Goal: Task Accomplishment & Management: Complete application form

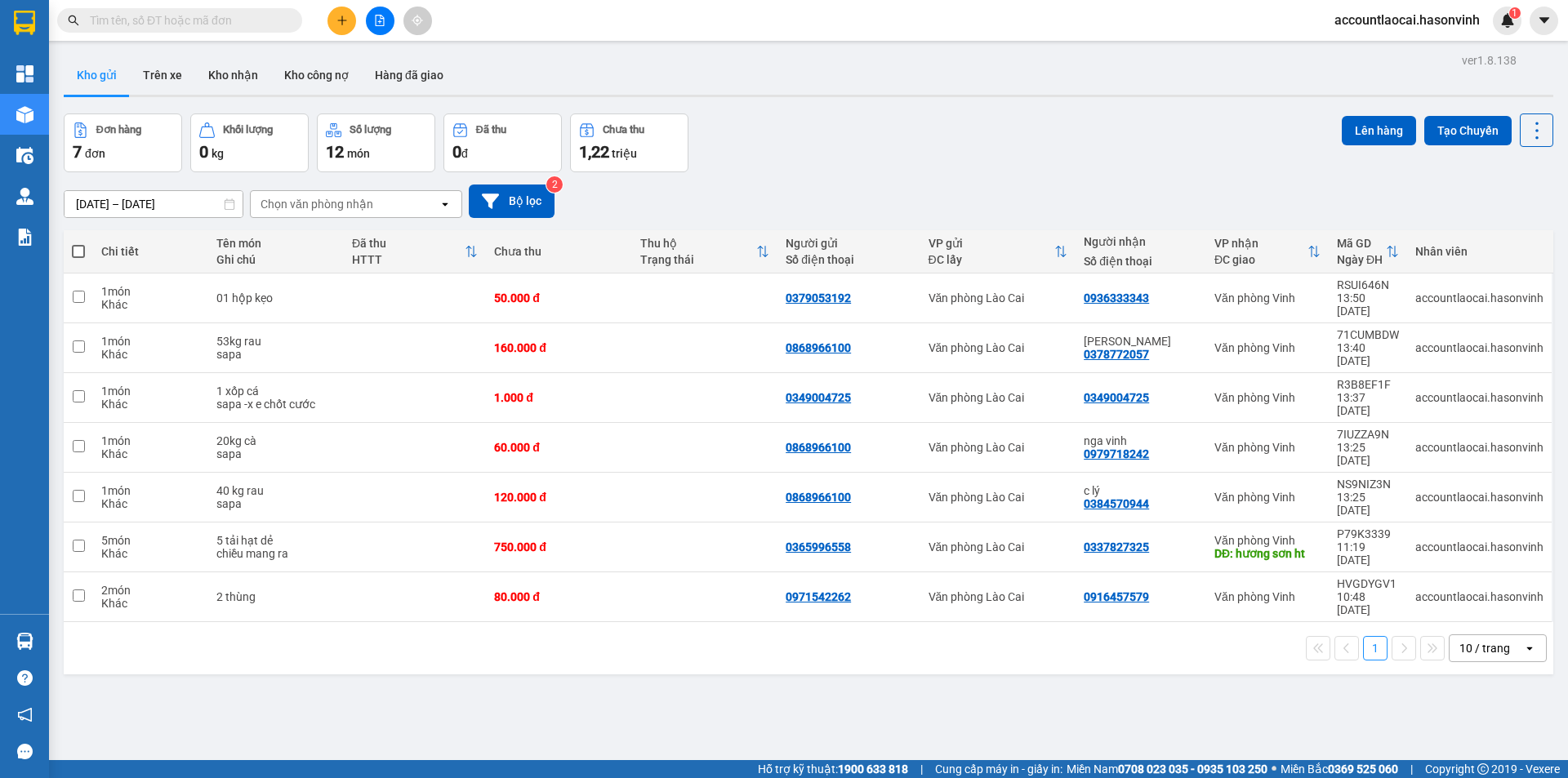
click at [352, 25] on button at bounding box center [342, 20] width 28 height 28
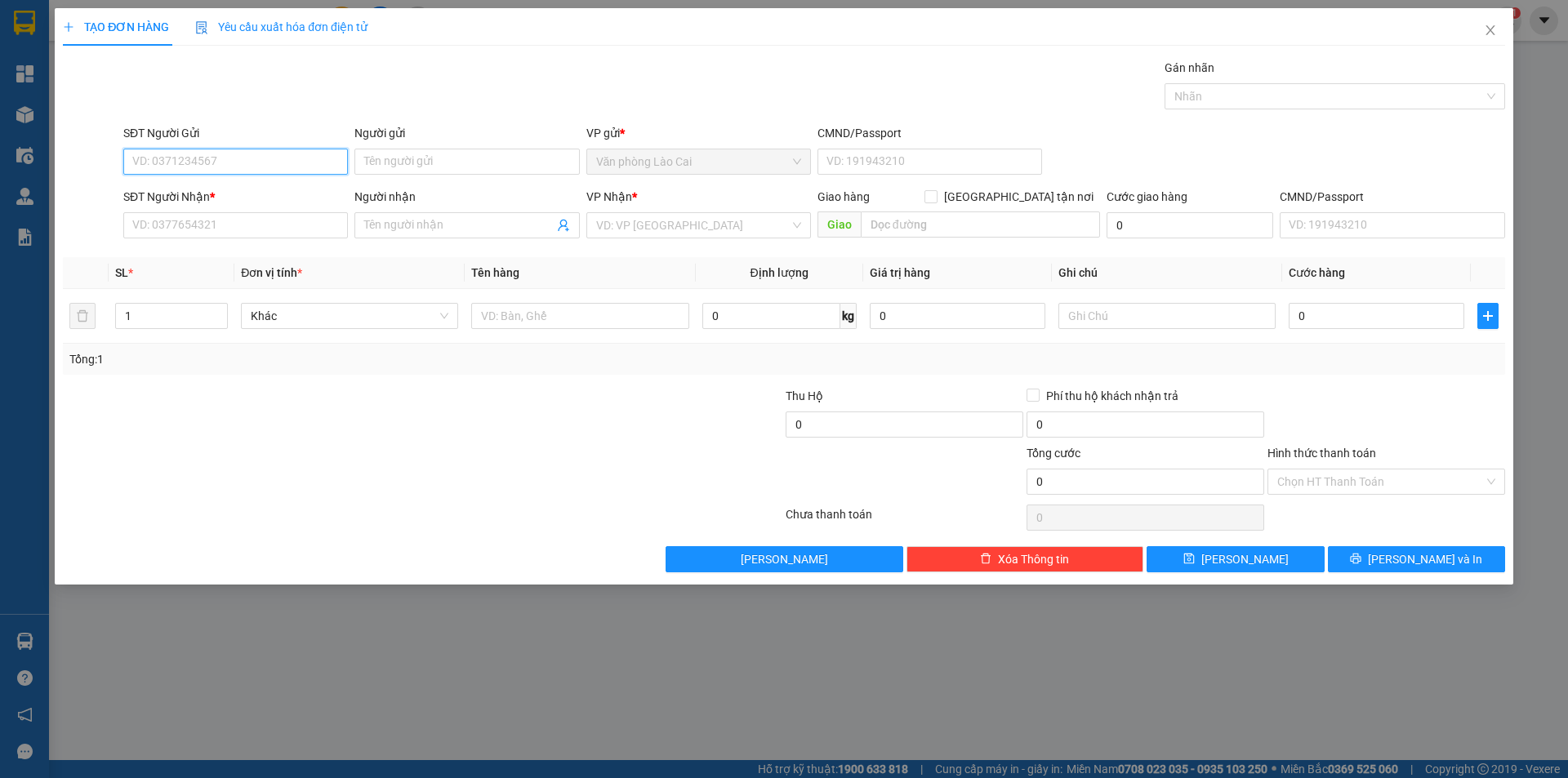
drag, startPoint x: 205, startPoint y: 159, endPoint x: 185, endPoint y: 155, distance: 20.4
click at [204, 160] on input "SĐT Người Gửi" at bounding box center [235, 161] width 224 height 26
click at [191, 199] on div "0372150860" at bounding box center [236, 194] width 205 height 18
type input "0372150860"
type input "0916559699"
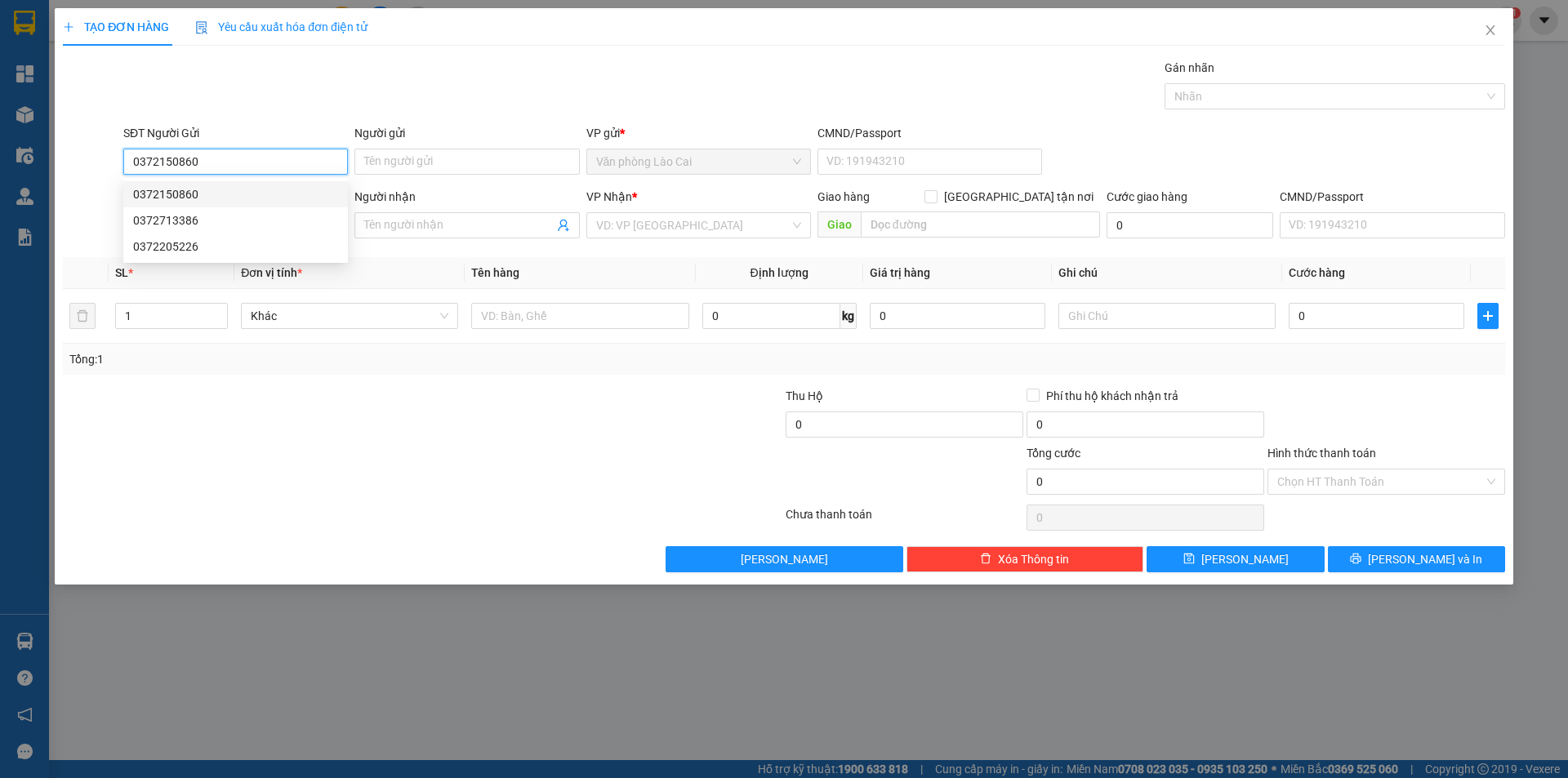
type input "50.000"
type input "0372150860"
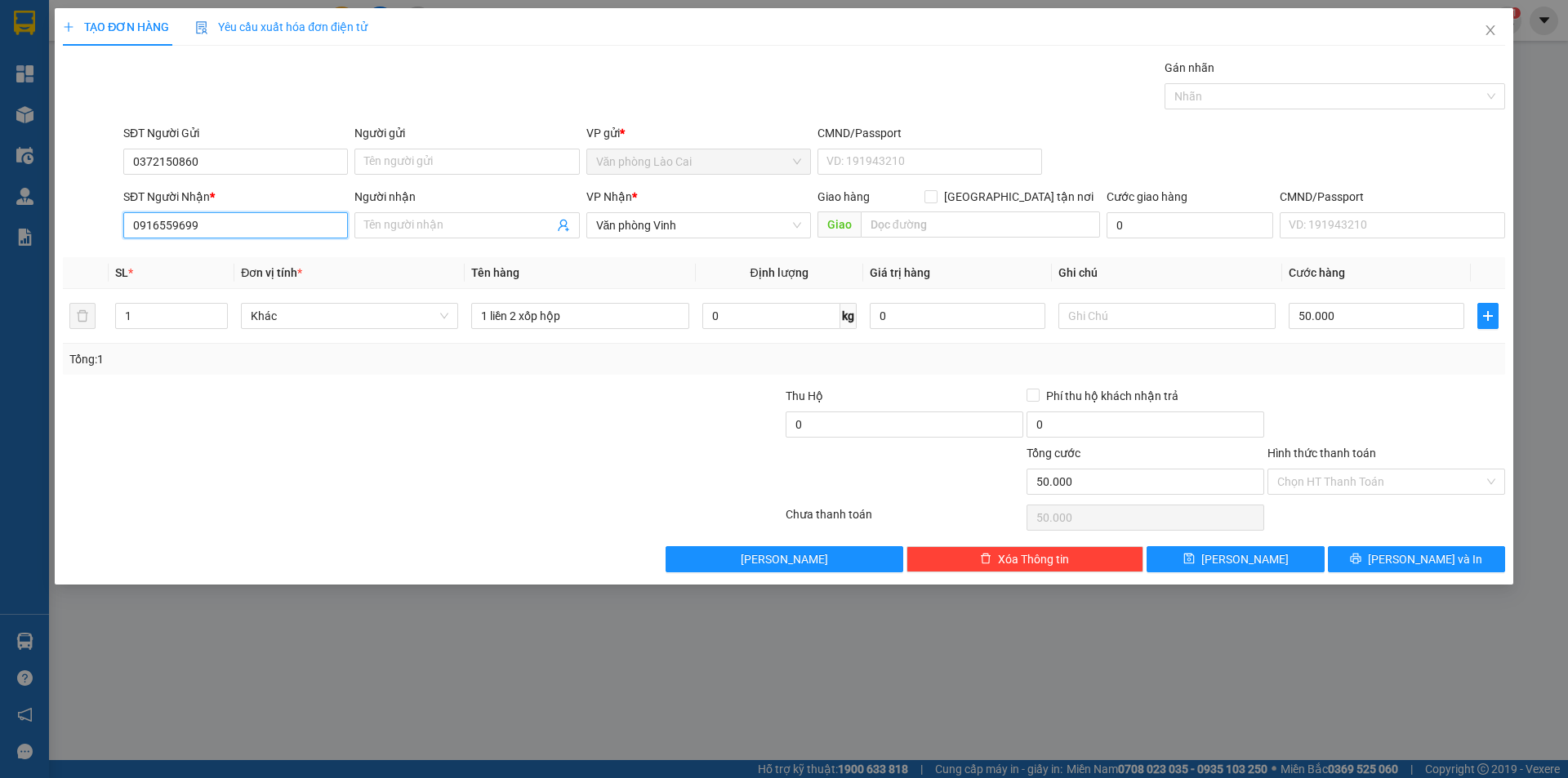
drag, startPoint x: 247, startPoint y: 229, endPoint x: 69, endPoint y: 249, distance: 179.1
click at [69, 249] on div "Transit Pickup Surcharge Ids Transit Deliver Surcharge Ids Transit Deliver Surc…" at bounding box center [784, 315] width 1442 height 514
click at [420, 415] on div at bounding box center [302, 416] width 482 height 57
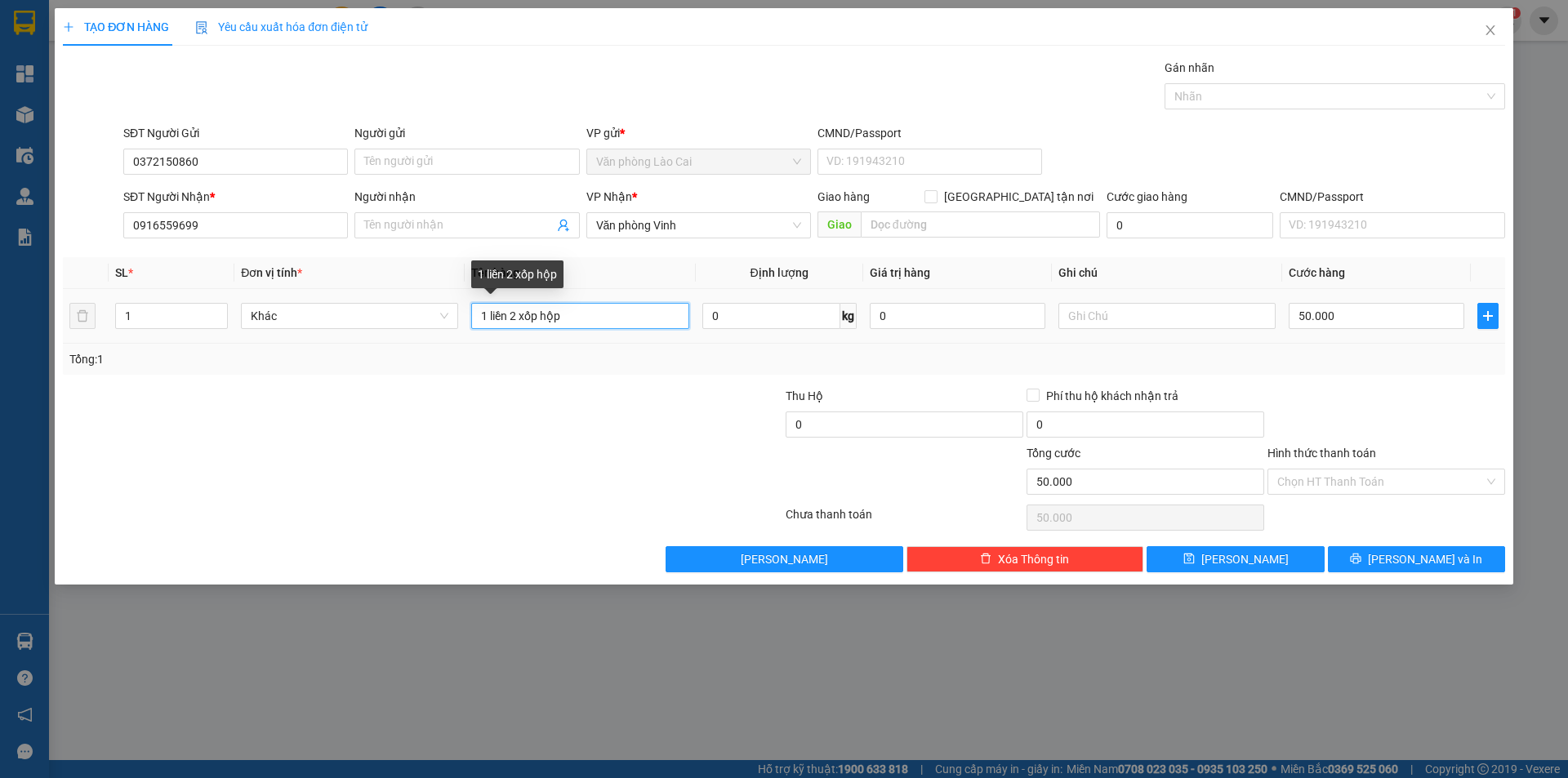
drag, startPoint x: 635, startPoint y: 311, endPoint x: 238, endPoint y: 330, distance: 397.5
click at [238, 330] on tr "1 Khác 1 liền 2 xốp hộp 0 kg 0 50.000" at bounding box center [784, 316] width 1442 height 54
type input "5 thùng bia"
click at [144, 317] on input "1" at bounding box center [171, 316] width 111 height 25
type input "5"
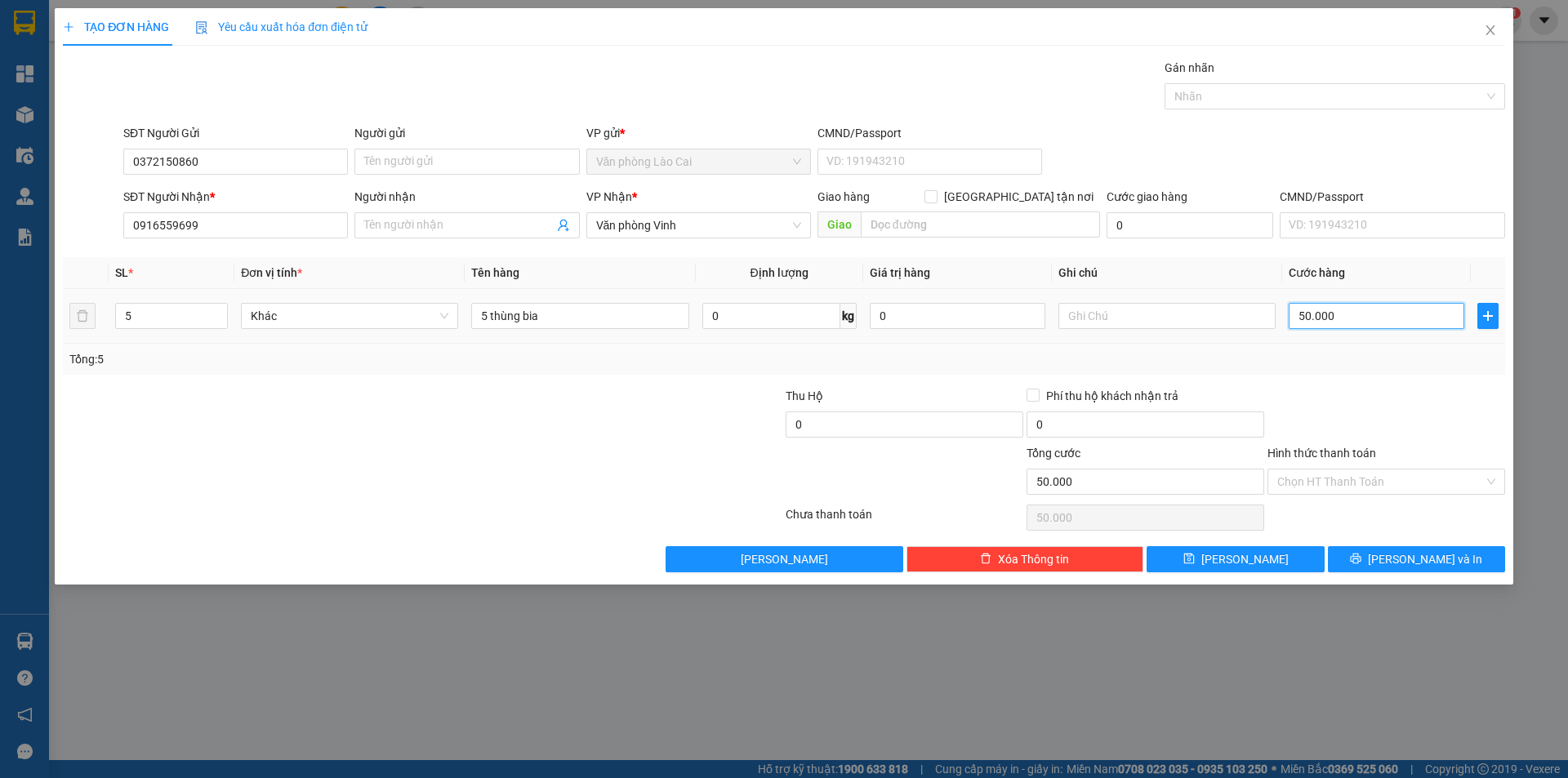
click at [1395, 326] on input "50.000" at bounding box center [1376, 315] width 175 height 26
type input "0"
type input "1"
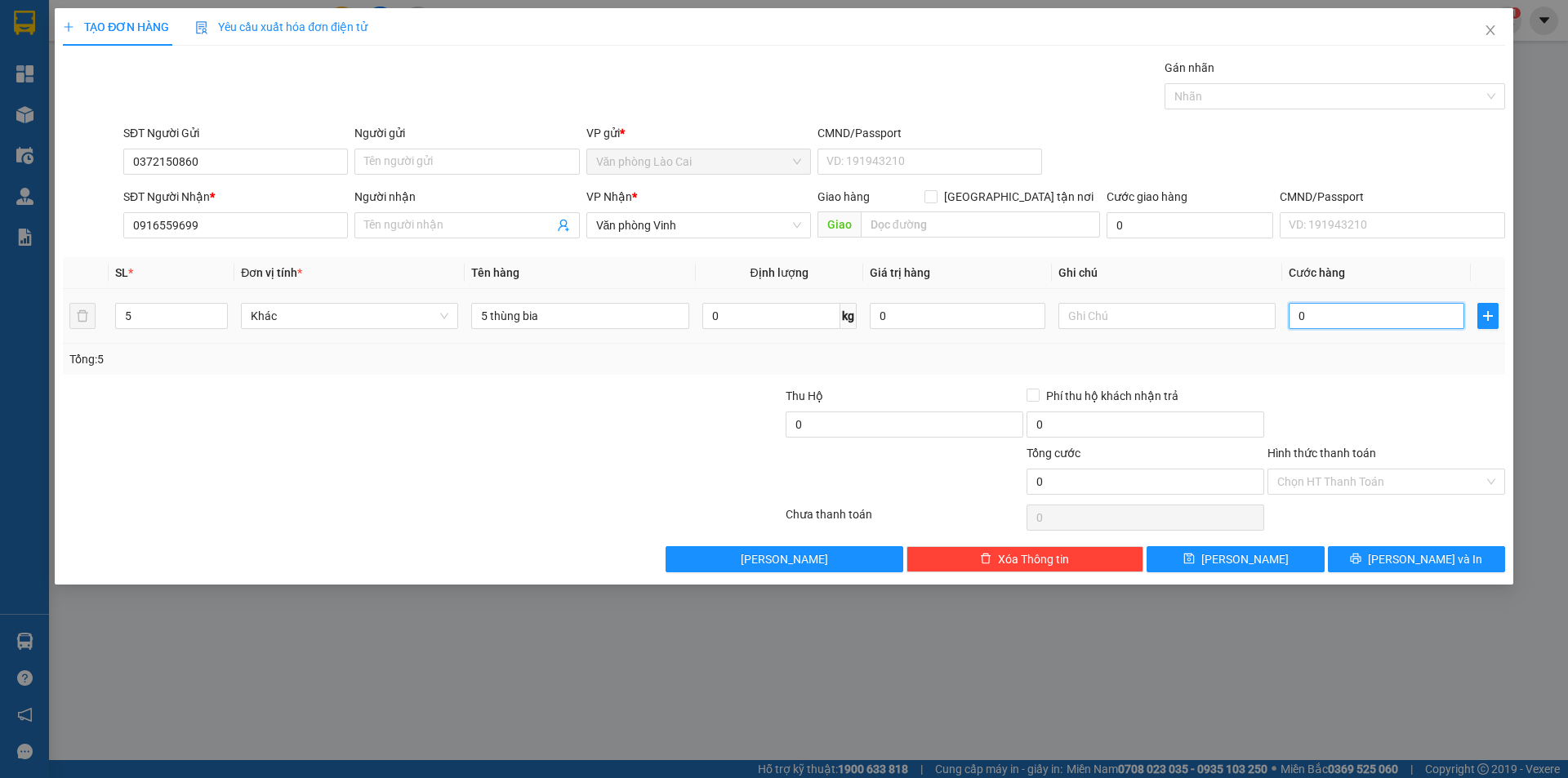
type input "1"
type input "01"
type input "18"
type input "018"
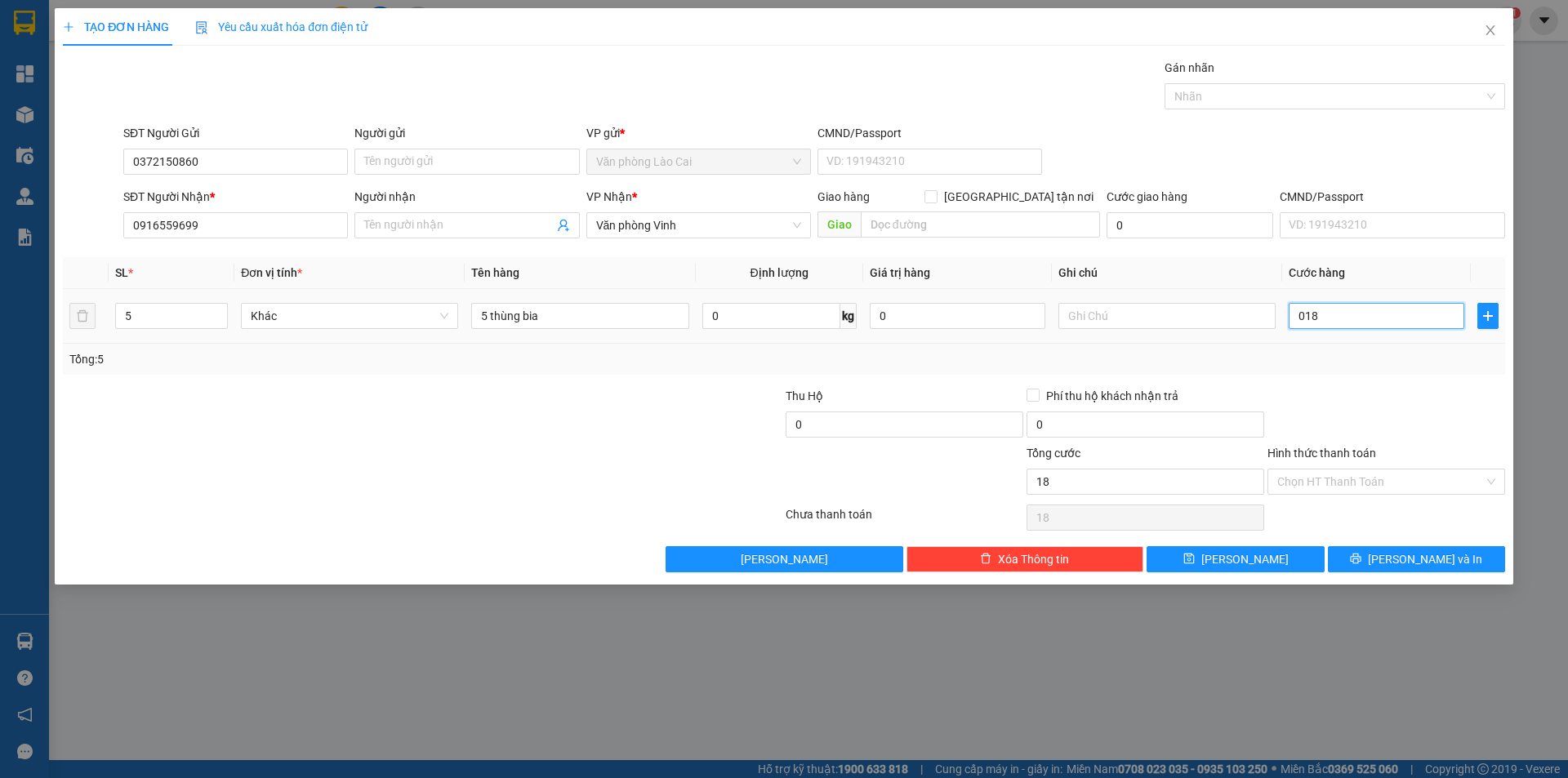
type input "180"
type input "0.180"
type input "1.800"
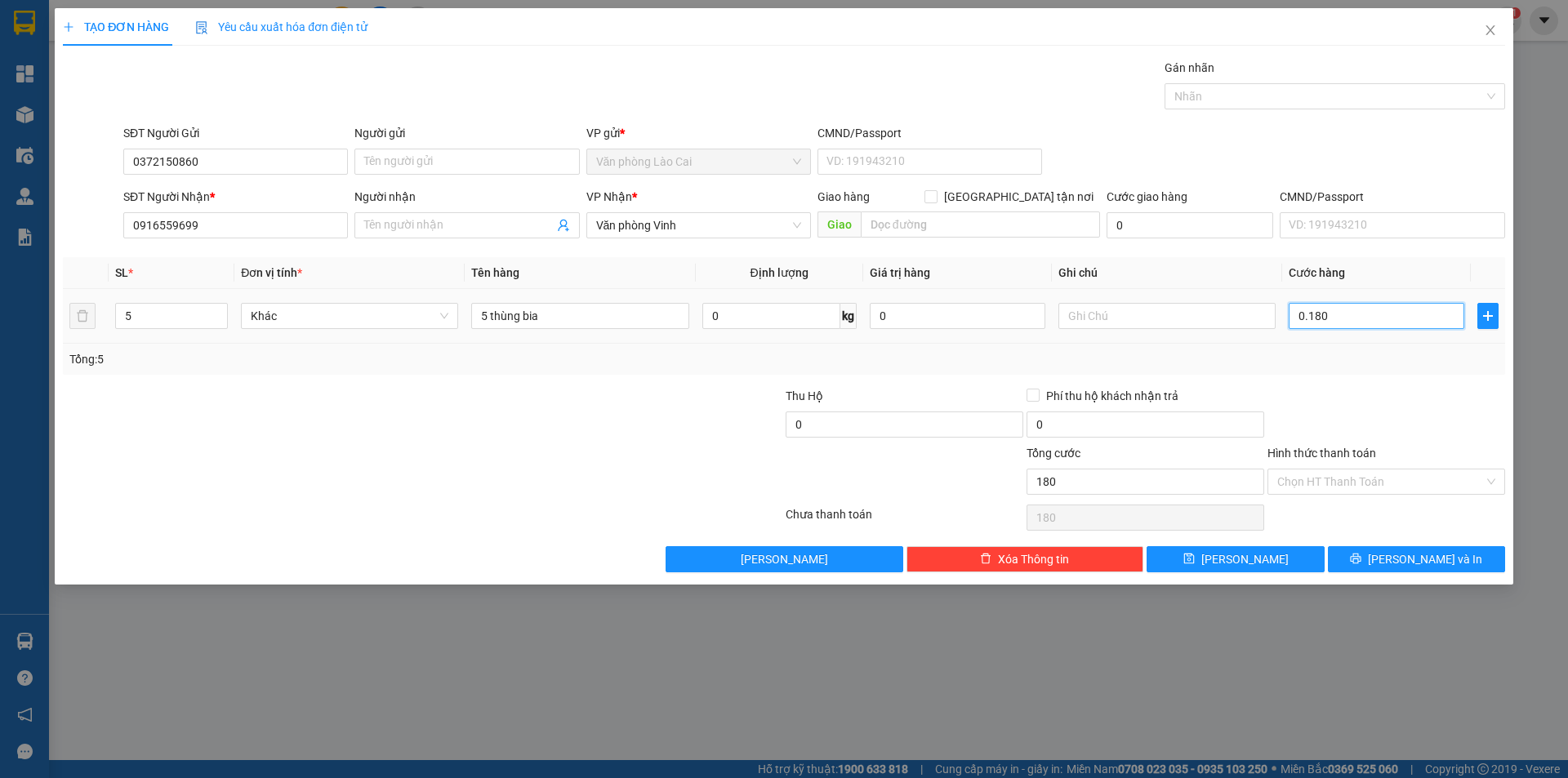
type input "01.800"
type input "18.000"
type input "018.000"
type input "180.000"
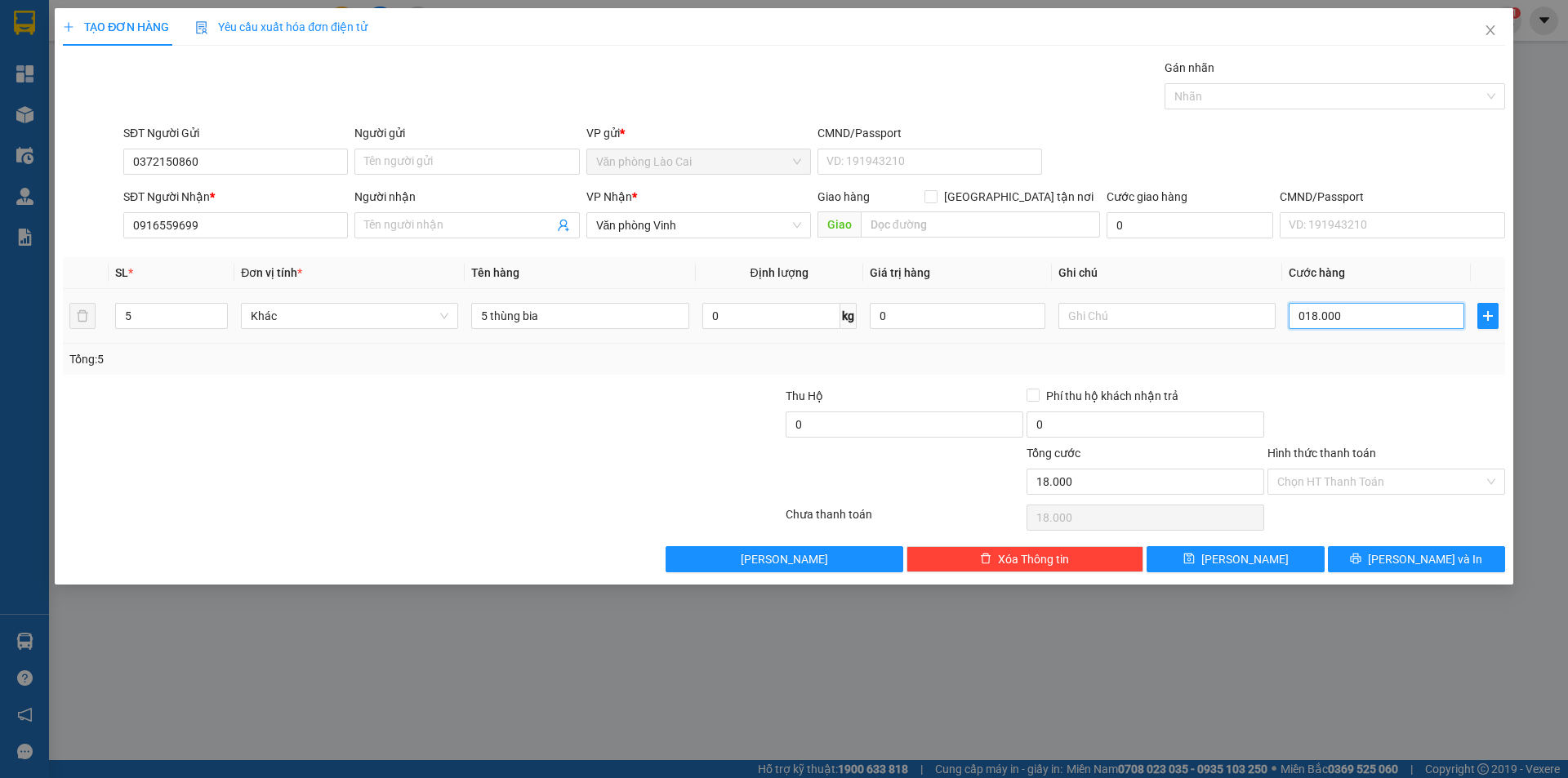
type input "180.000"
click at [1406, 559] on span "[PERSON_NAME] và In" at bounding box center [1425, 559] width 114 height 18
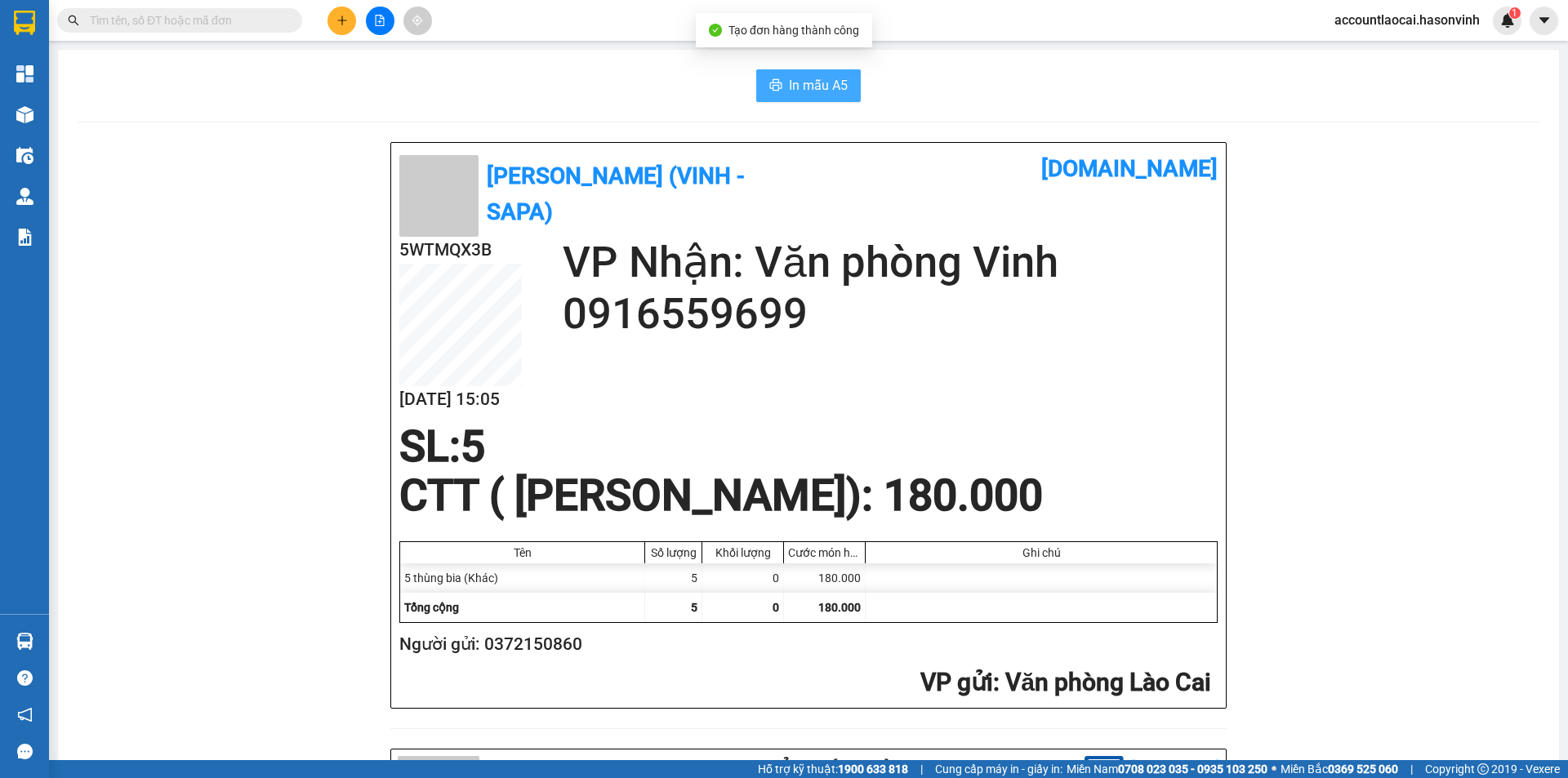
click at [789, 88] on span "In mẫu A5" at bounding box center [818, 85] width 59 height 20
